Goal: Communication & Community: Answer question/provide support

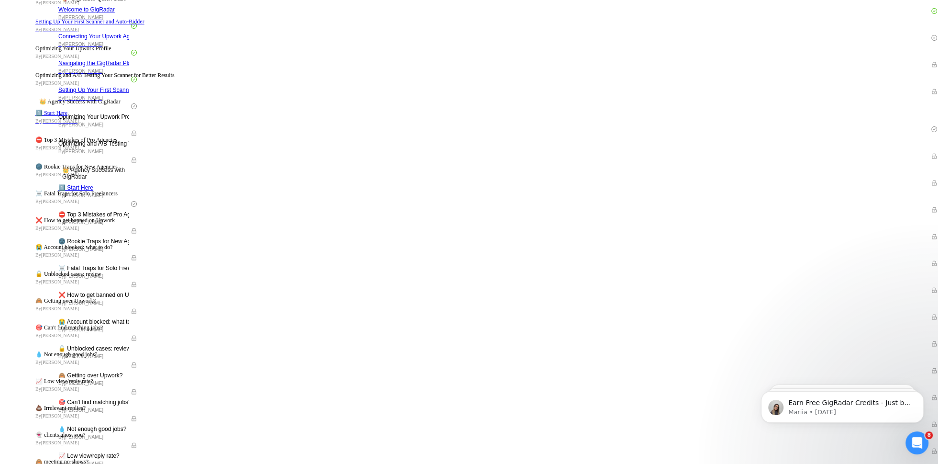
scroll to position [64, 0]
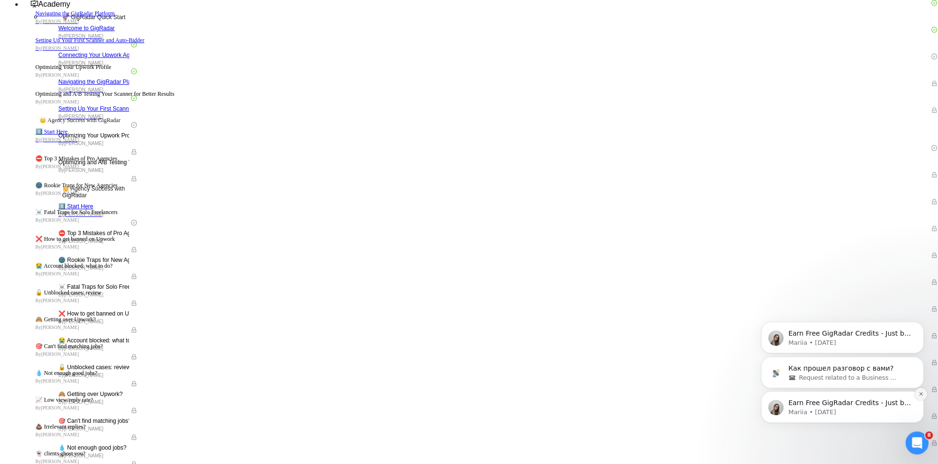
click at [919, 393] on icon "Dismiss notification" at bounding box center [921, 393] width 5 height 5
click at [919, 392] on icon "Dismiss notification" at bounding box center [921, 393] width 5 height 5
click at [919, 392] on button "Dismiss notification" at bounding box center [921, 394] width 10 height 10
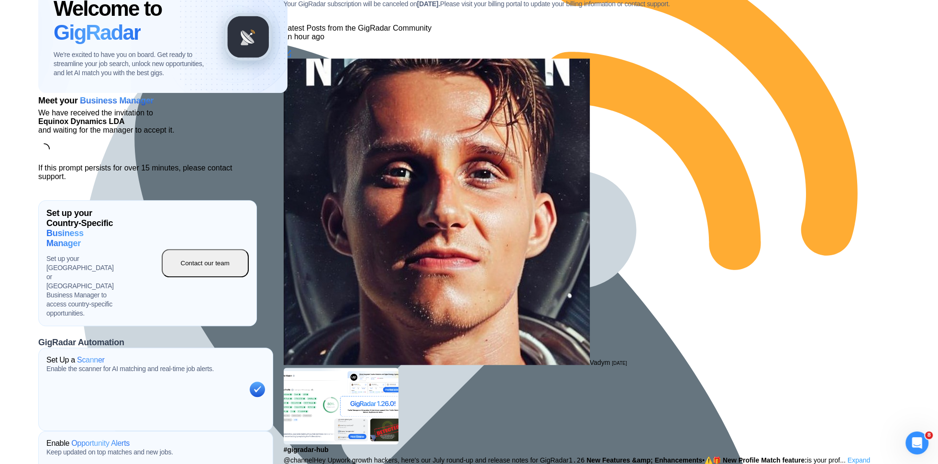
scroll to position [1087, 0]
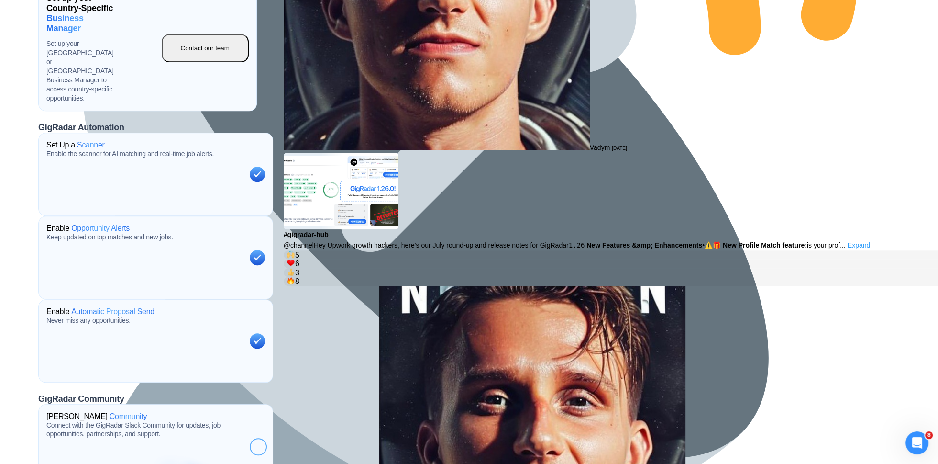
scroll to position [1156, 0]
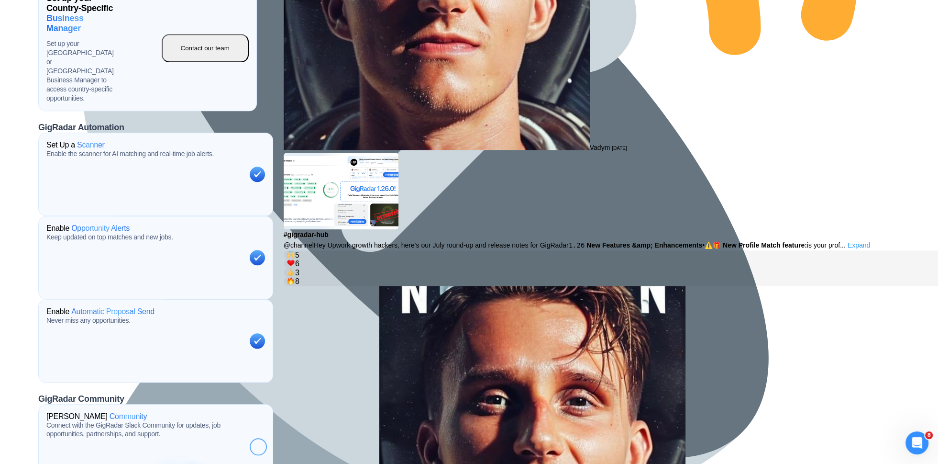
click at [919, 436] on div "Open Intercom Messenger" at bounding box center [918, 443] width 32 height 32
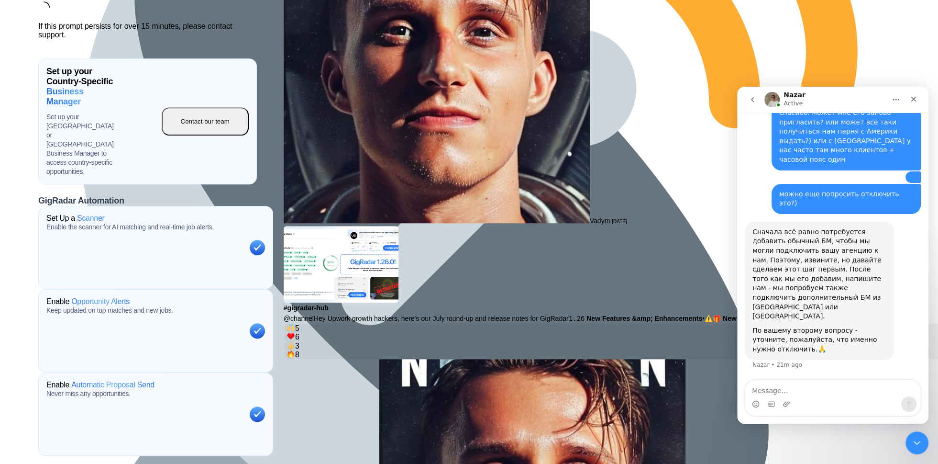
scroll to position [2642, 0]
type textarea "l"
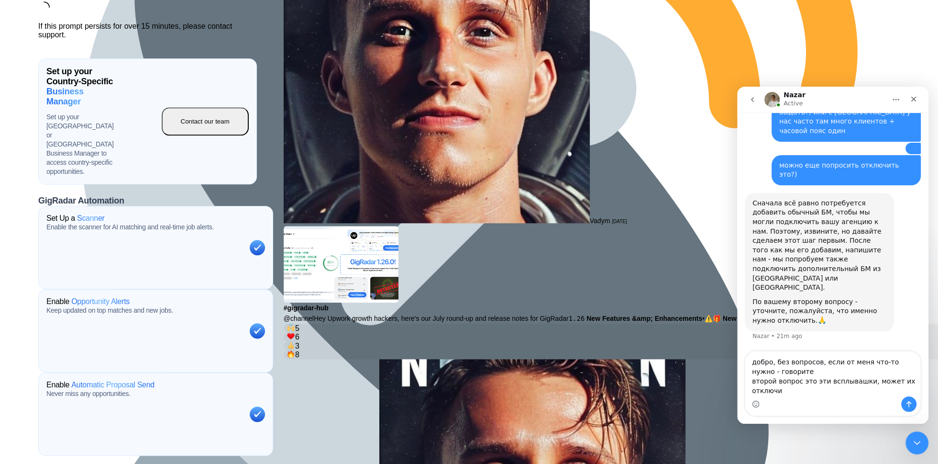
scroll to position [2671, 0]
type textarea "добро, без вопросов, если от меня что-то нужно - говорите второй вопрос это эти…"
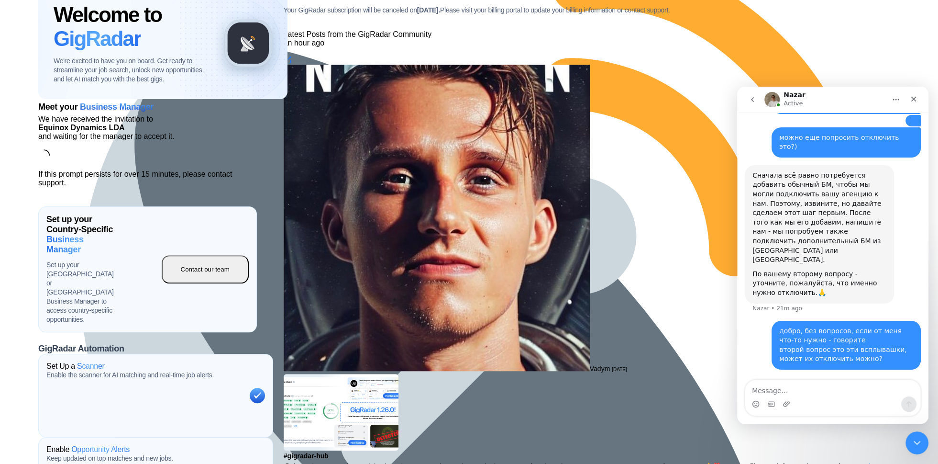
scroll to position [933, 0]
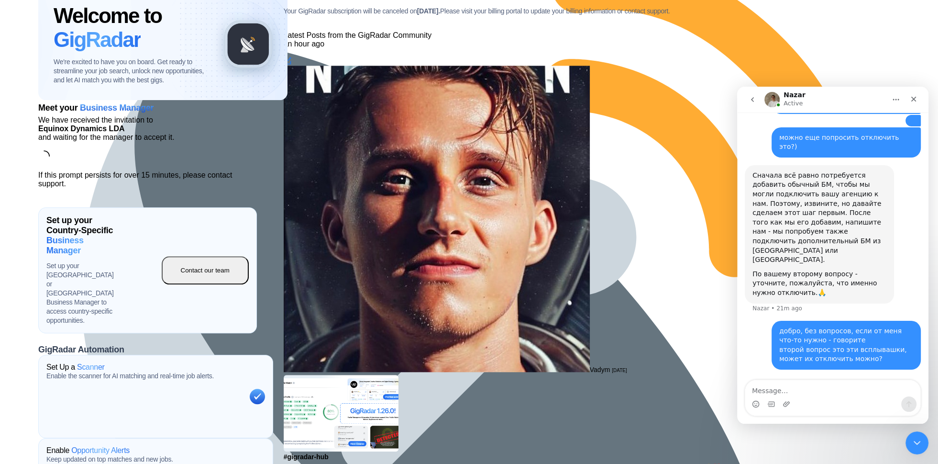
click at [742, 102] on nav "Nazar Active" at bounding box center [832, 100] width 191 height 26
click at [754, 102] on icon "go back" at bounding box center [753, 100] width 8 height 8
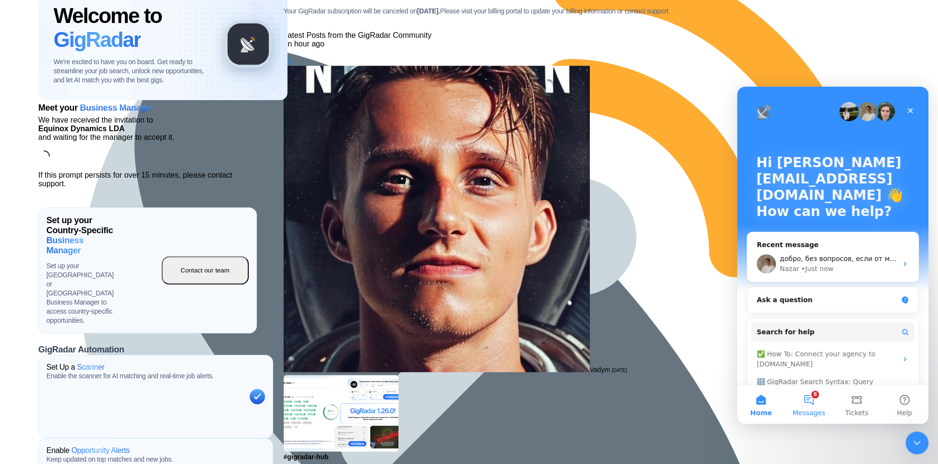
click at [790, 404] on button "8 Messages" at bounding box center [809, 404] width 48 height 38
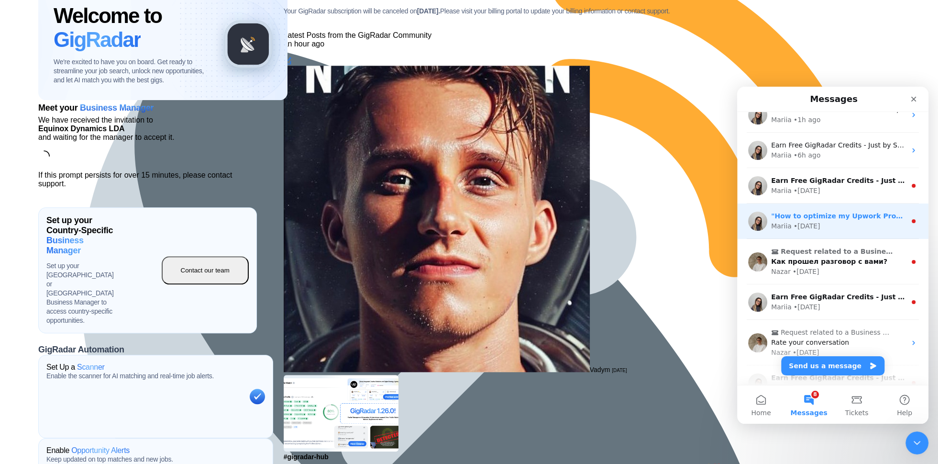
scroll to position [62, 0]
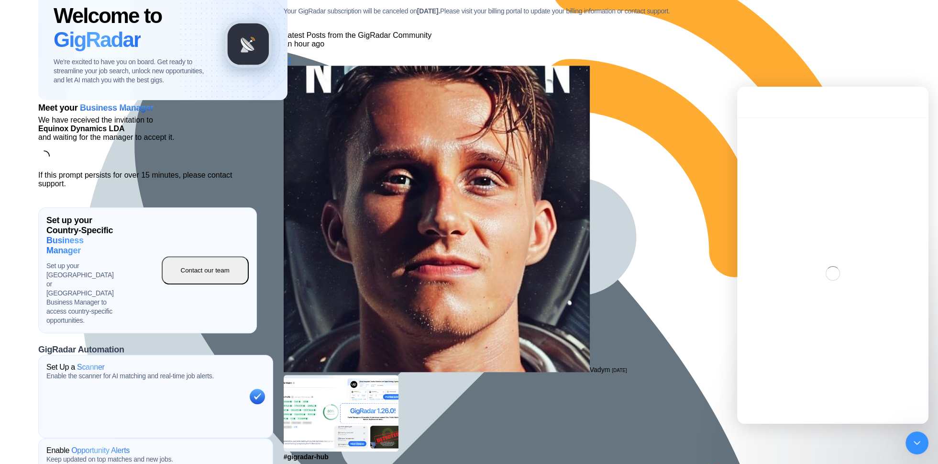
scroll to position [858, 0]
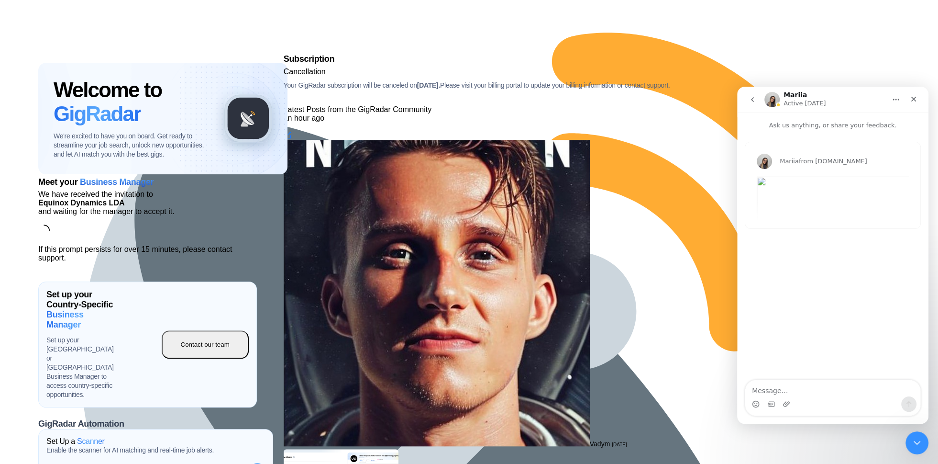
click at [890, 99] on button "Home" at bounding box center [896, 99] width 18 height 18
click at [783, 115] on p "Ask us anything, or share your feedback." at bounding box center [832, 121] width 191 height 18
click at [758, 94] on button "go back" at bounding box center [753, 99] width 18 height 18
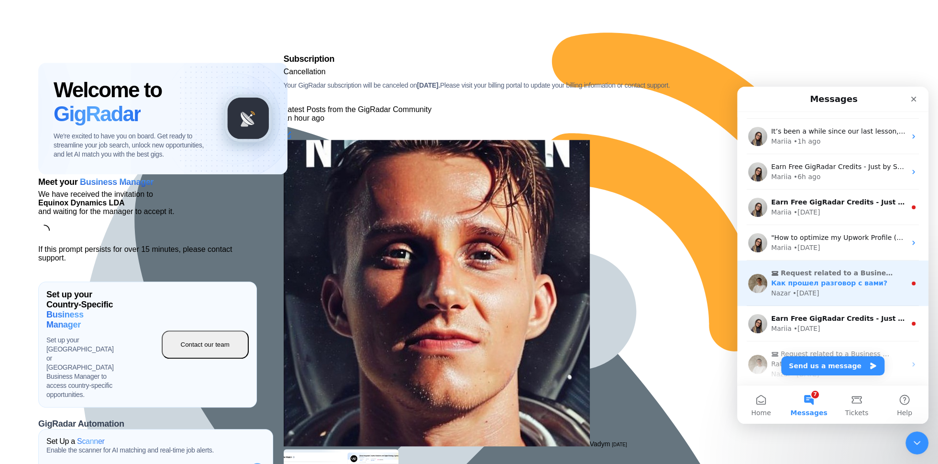
scroll to position [0, 0]
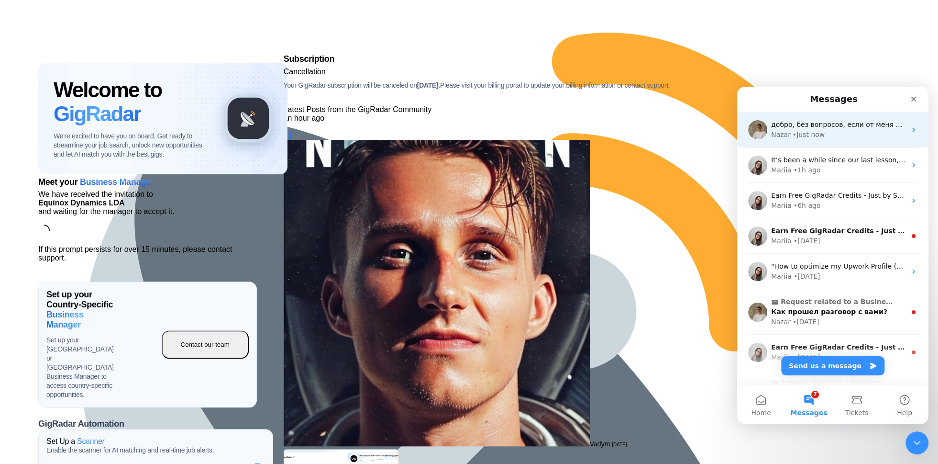
click at [831, 133] on div "Nazar • Just now" at bounding box center [838, 135] width 135 height 10
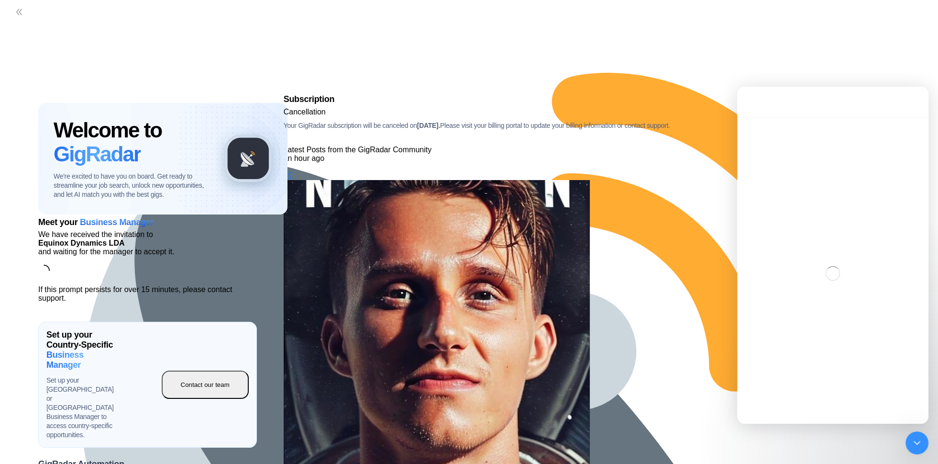
scroll to position [6, 0]
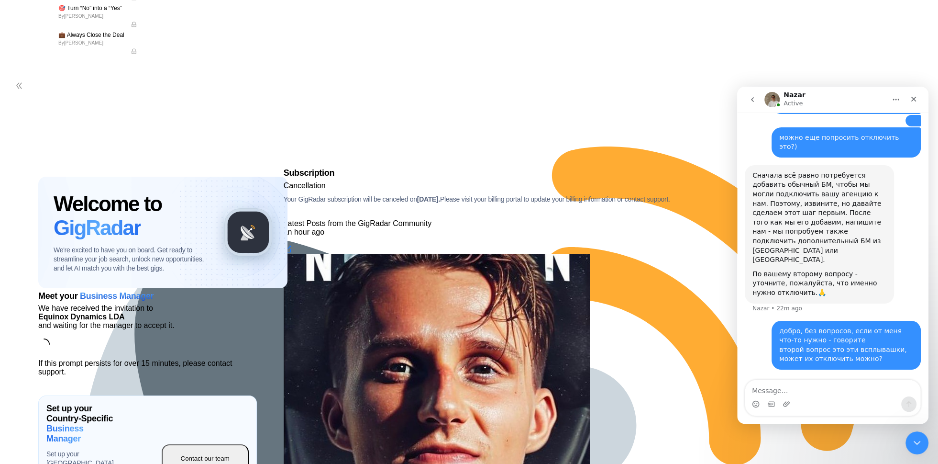
scroll to position [744, 0]
click at [779, 395] on textarea "Message…" at bounding box center [833, 388] width 175 height 16
type textarea "Ы"
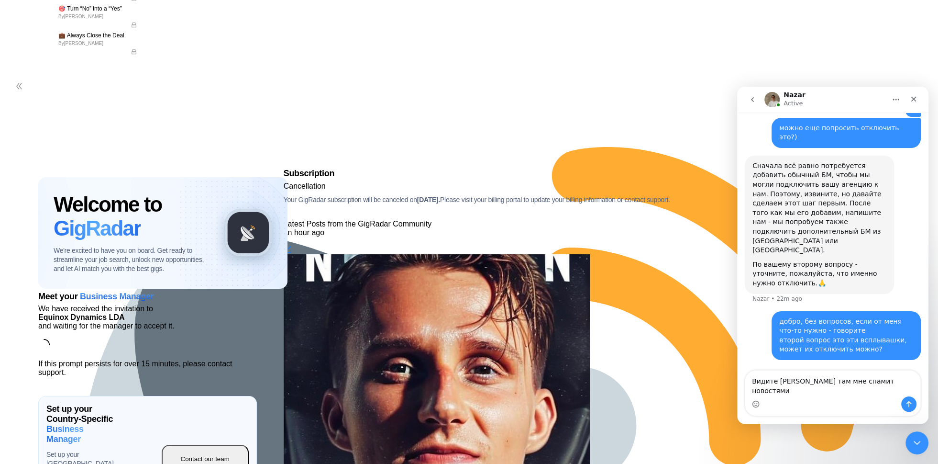
type textarea "Видите [PERSON_NAME] там мне спамит новостями)"
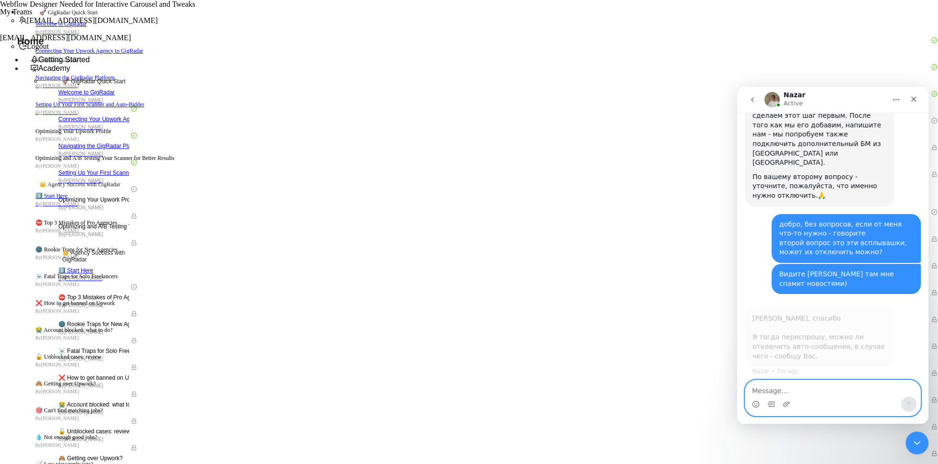
scroll to position [2794, 0]
click at [799, 387] on textarea "Message…" at bounding box center [833, 388] width 175 height 16
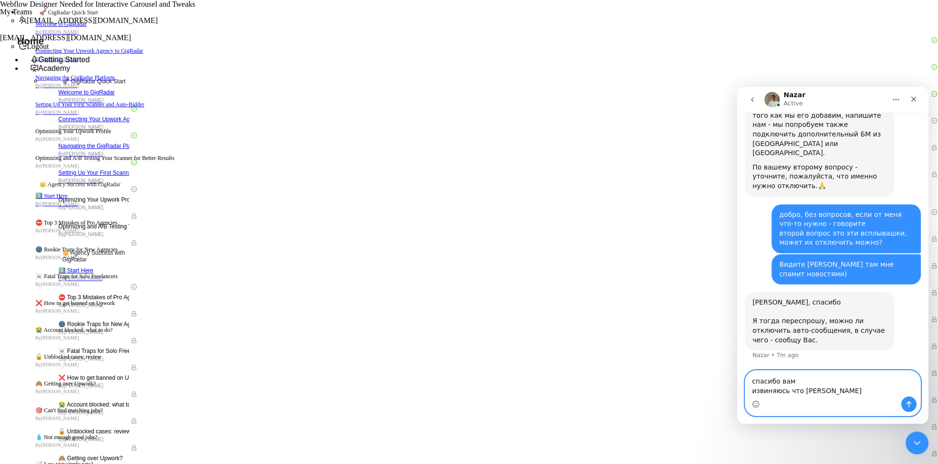
type textarea "спасибо вам извиняюсь что [PERSON_NAME]"
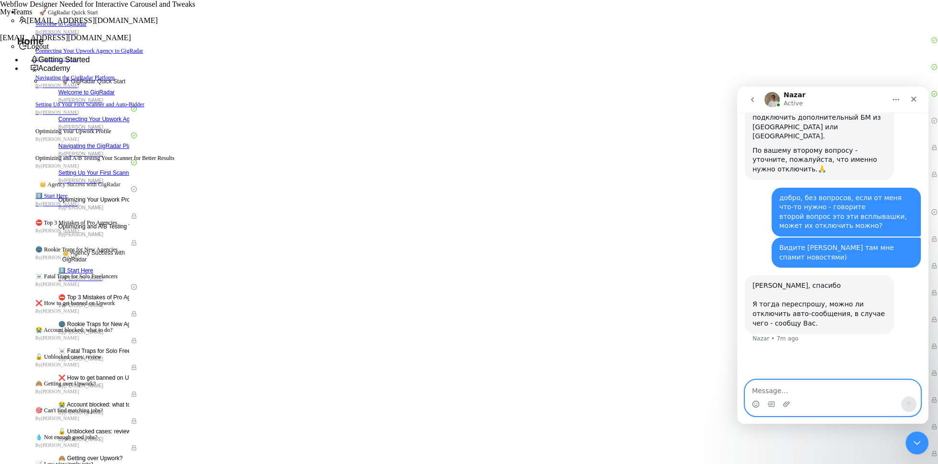
scroll to position [2831, 0]
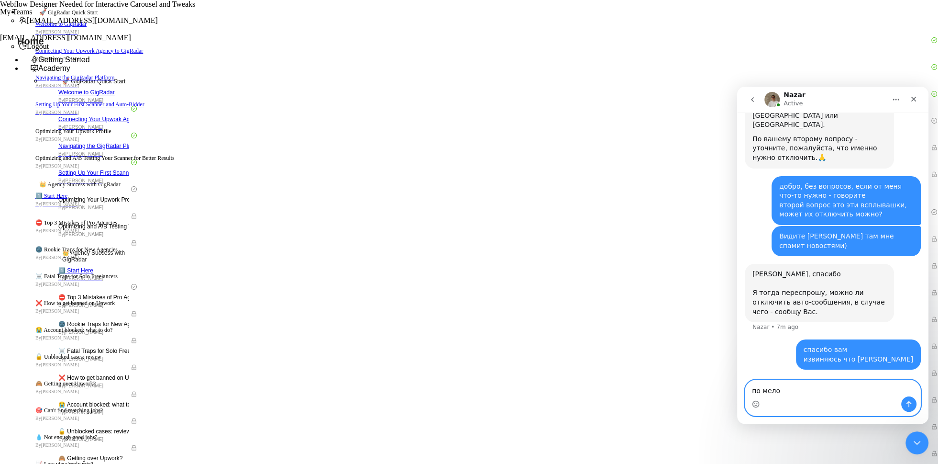
type textarea "по мелоч"
type textarea "и"
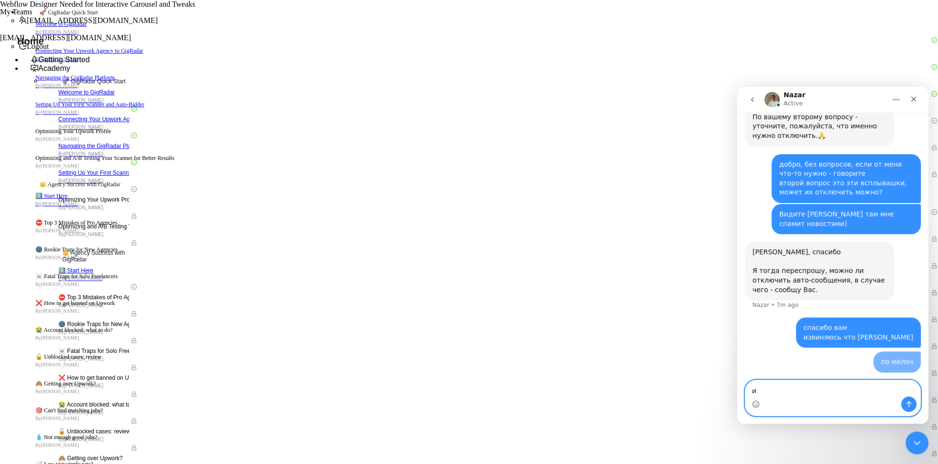
scroll to position [2853, 0]
